Goal: Task Accomplishment & Management: Manage account settings

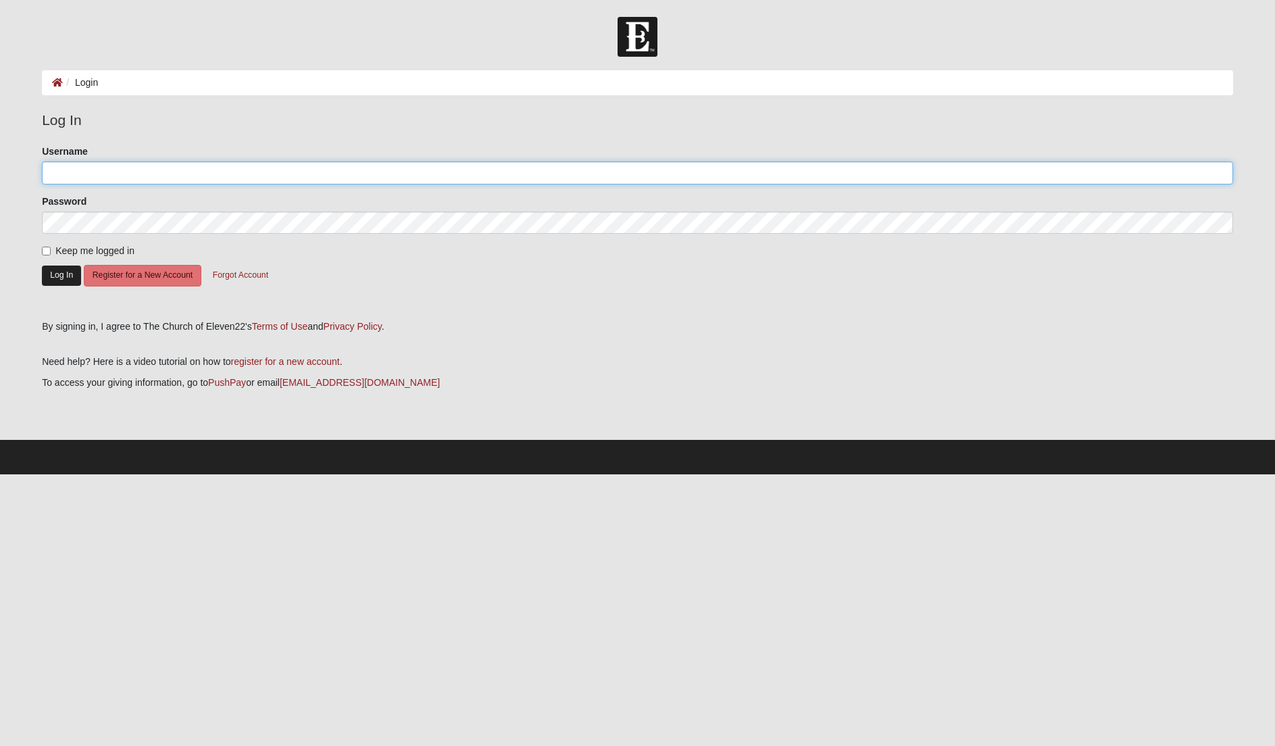
type input "c.garrard"
click at [62, 270] on button "Log In" at bounding box center [61, 276] width 39 height 20
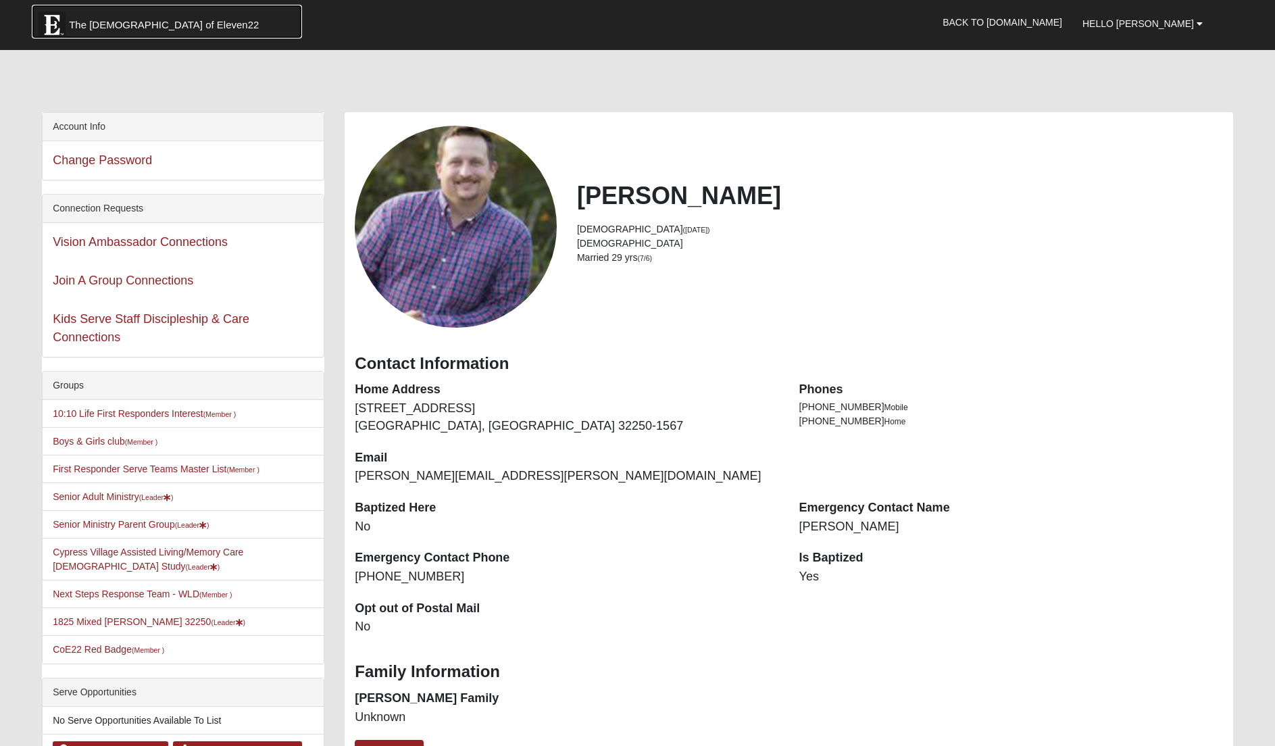
click at [52, 22] on img at bounding box center [52, 24] width 27 height 27
